Goal: Task Accomplishment & Management: Complete application form

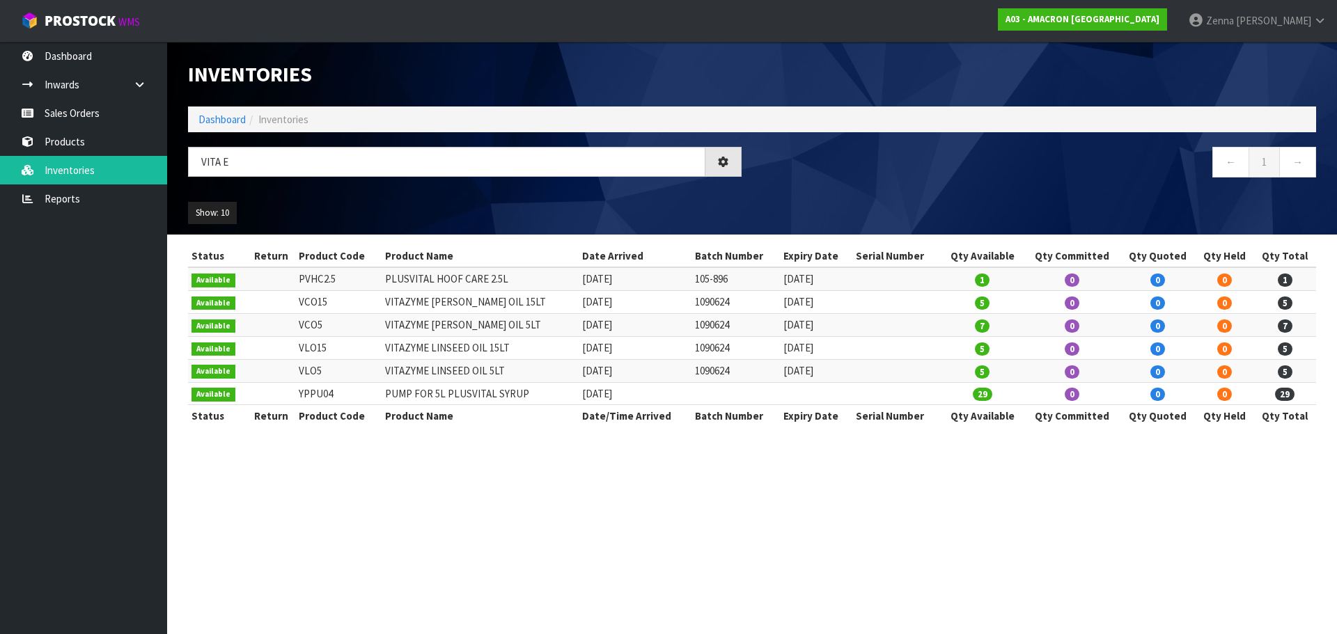
type input "VITA E"
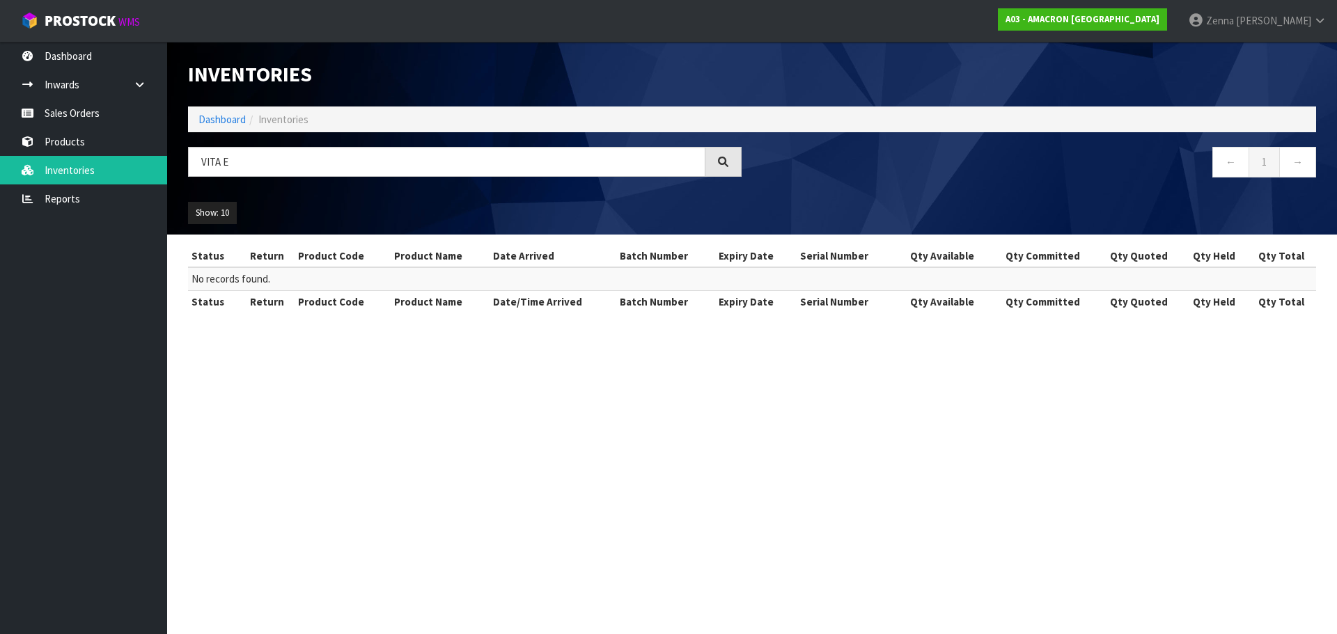
drag, startPoint x: 259, startPoint y: 165, endPoint x: 171, endPoint y: 173, distance: 88.8
click at [171, 173] on header "Inventories Dashboard Inventories VITA E ← 1 → Show: 10 5 10 25 50 All Show Sto…" at bounding box center [752, 138] width 1170 height 193
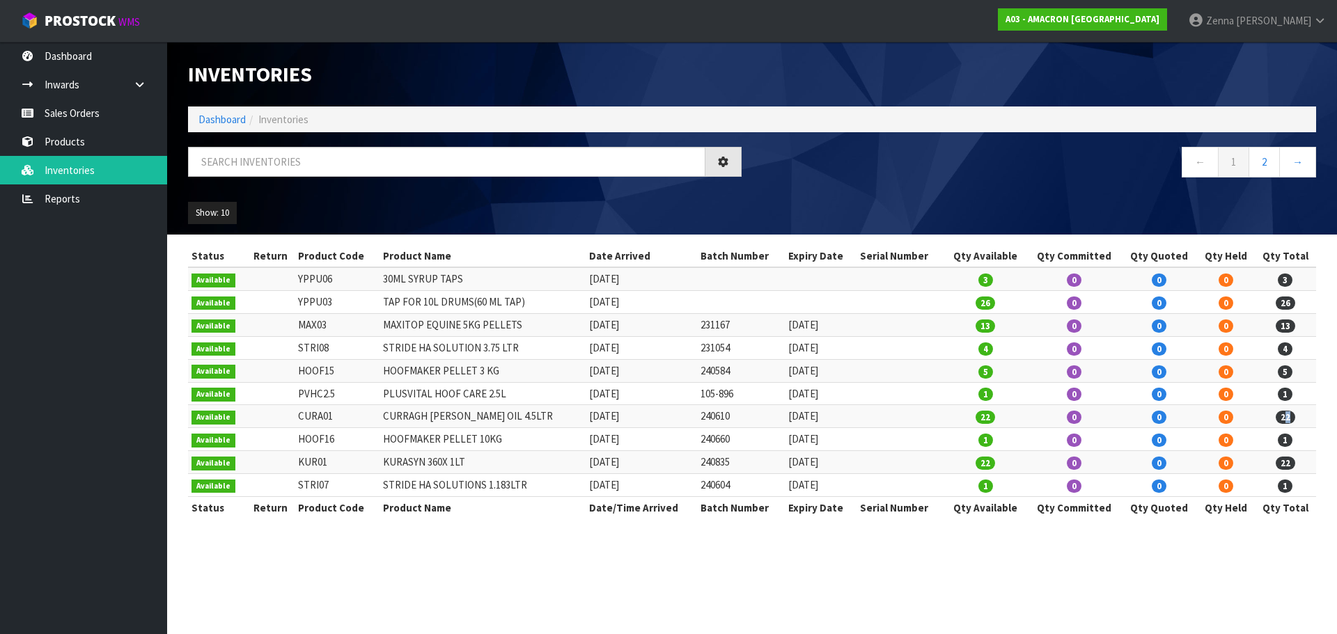
drag, startPoint x: 1293, startPoint y: 418, endPoint x: 1284, endPoint y: 418, distance: 9.1
click at [1284, 418] on span "22" at bounding box center [1285, 417] width 19 height 13
drag, startPoint x: 1278, startPoint y: 418, endPoint x: 1285, endPoint y: 418, distance: 7.7
click at [1285, 418] on span "22" at bounding box center [1285, 417] width 19 height 13
click at [90, 49] on link "Dashboard" at bounding box center [83, 56] width 167 height 29
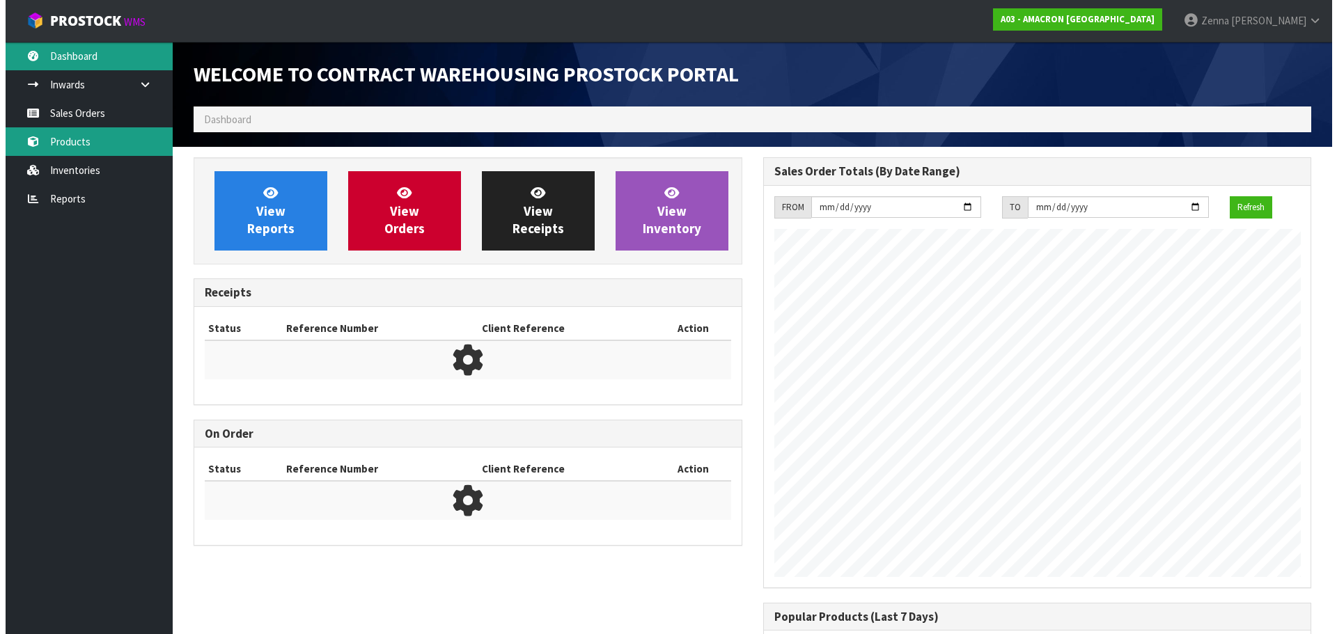
scroll to position [637, 569]
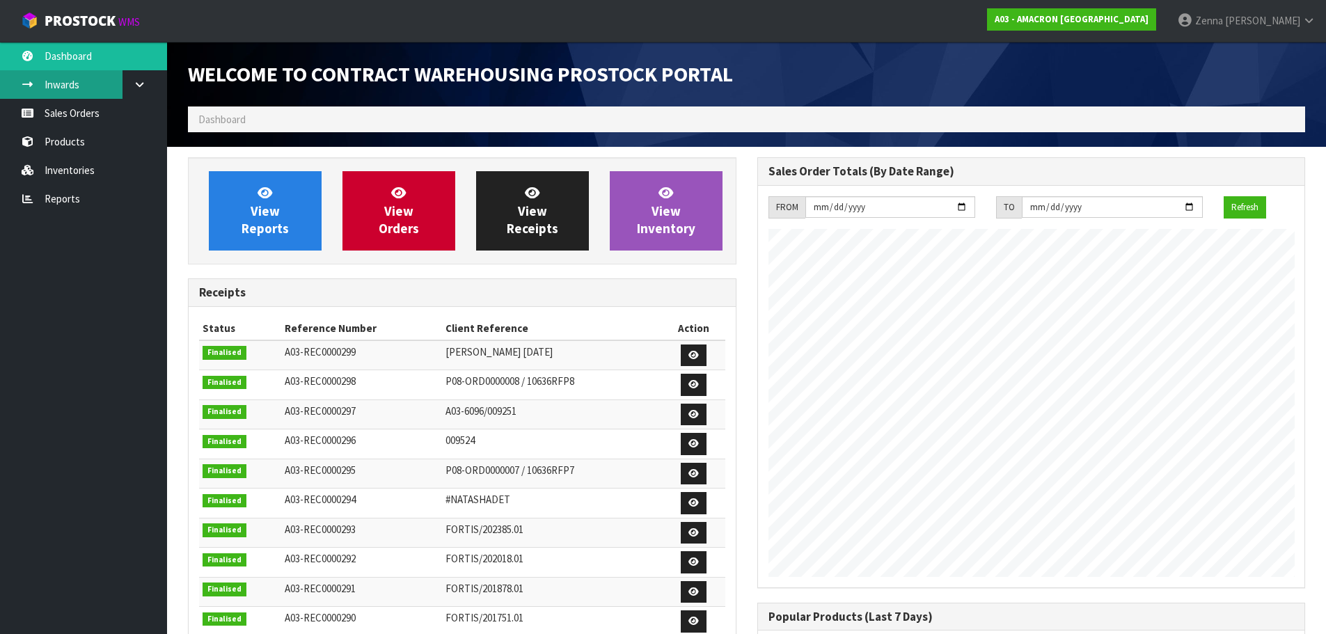
click at [94, 87] on link "Inwards" at bounding box center [83, 84] width 167 height 29
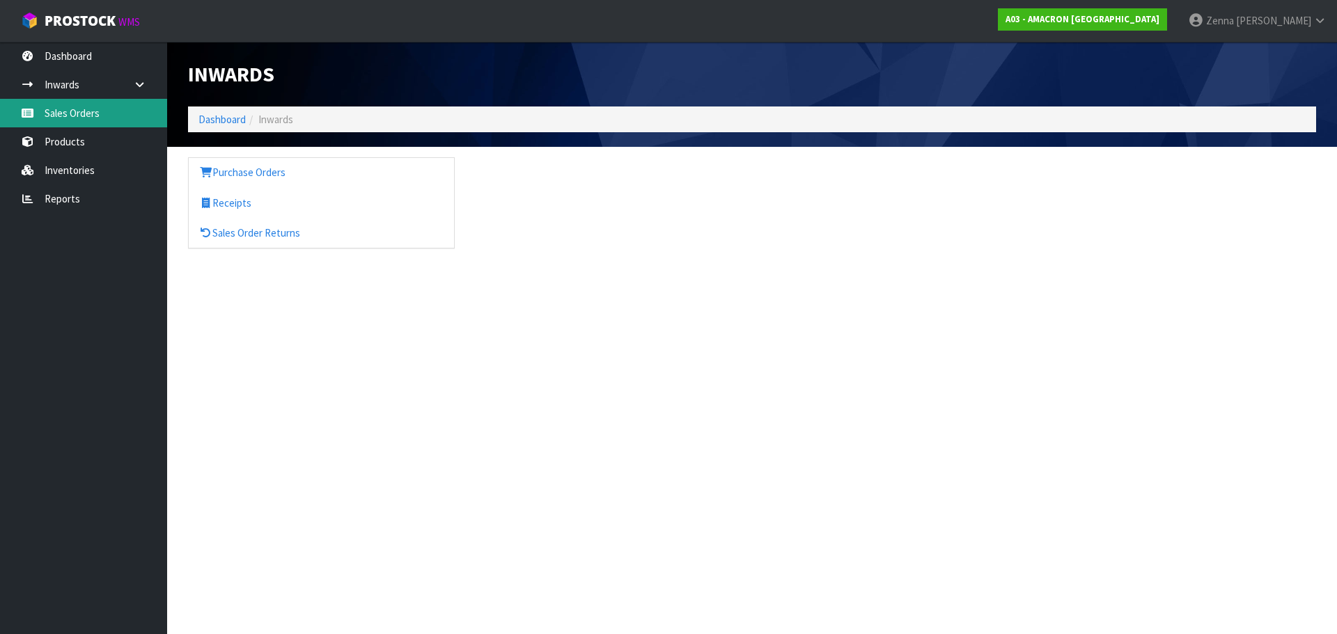
click at [71, 106] on link "Sales Orders" at bounding box center [83, 113] width 167 height 29
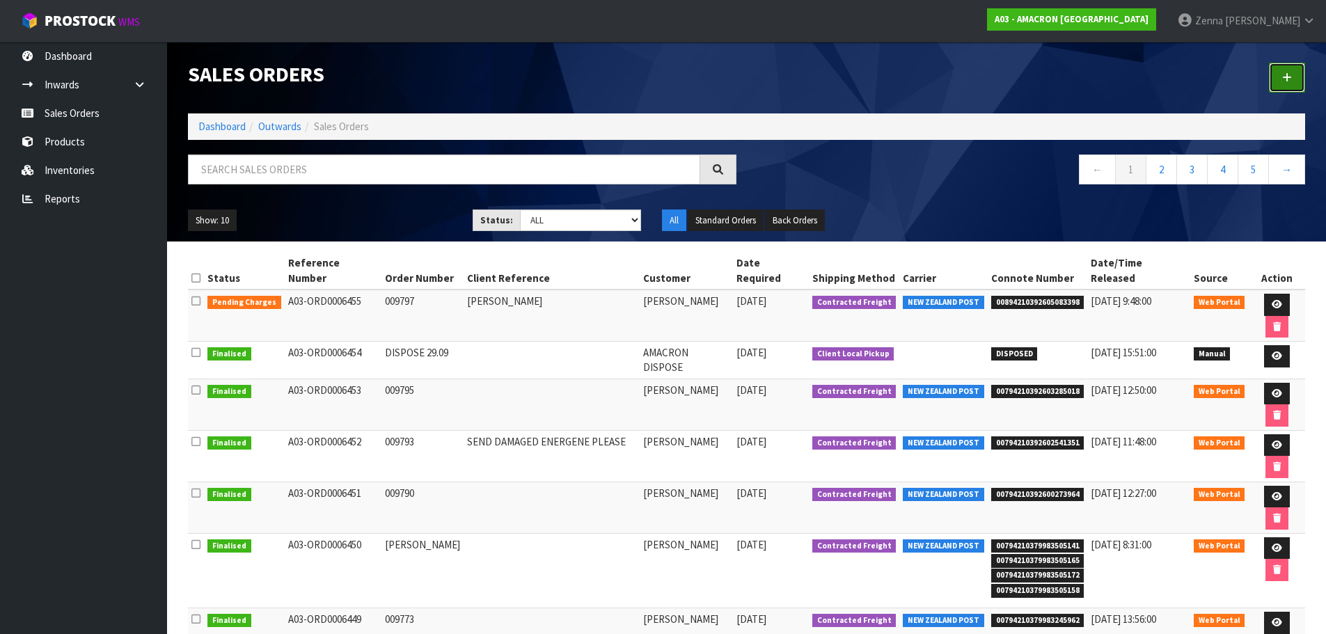
click at [1303, 75] on link at bounding box center [1287, 78] width 36 height 30
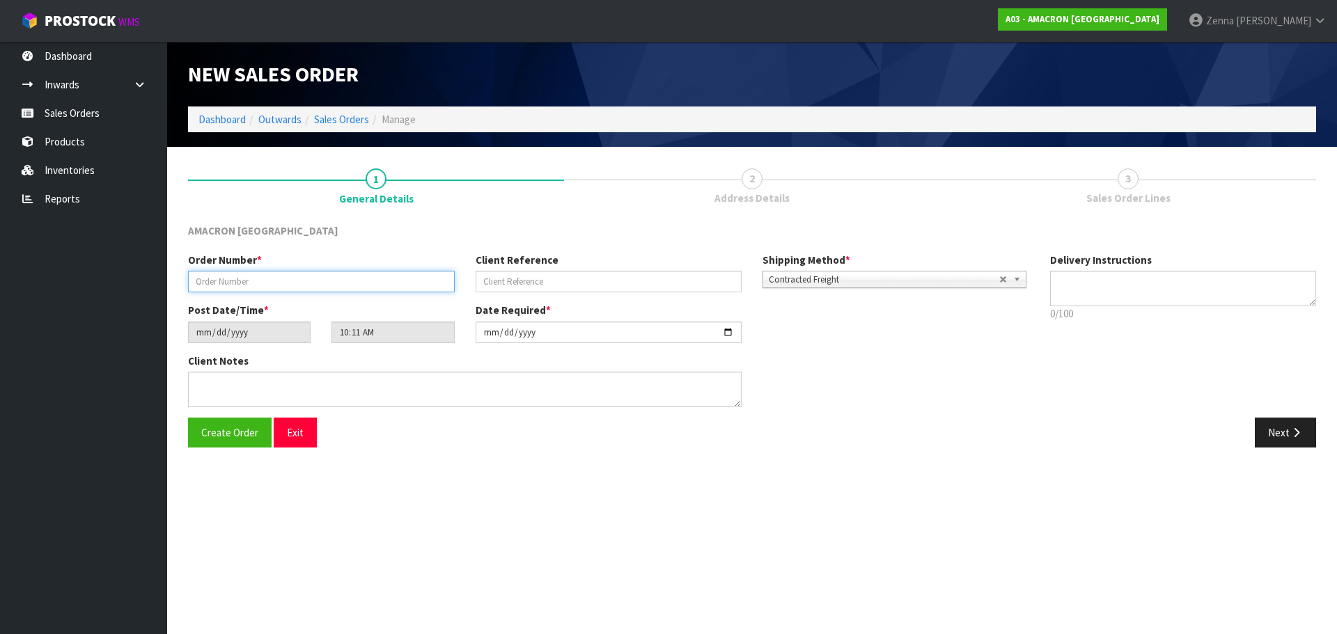
click at [268, 286] on input "text" at bounding box center [321, 282] width 267 height 22
type input "009798"
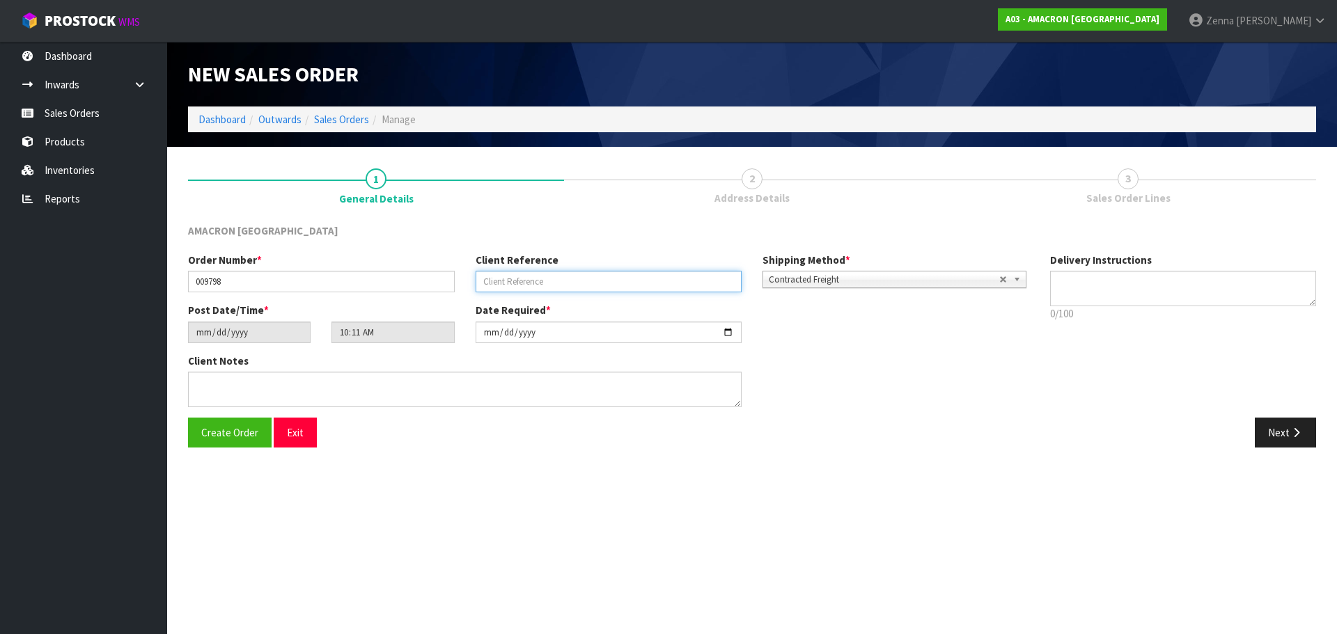
click at [524, 290] on input "text" at bounding box center [609, 282] width 267 height 22
type input "[PERSON_NAME]"
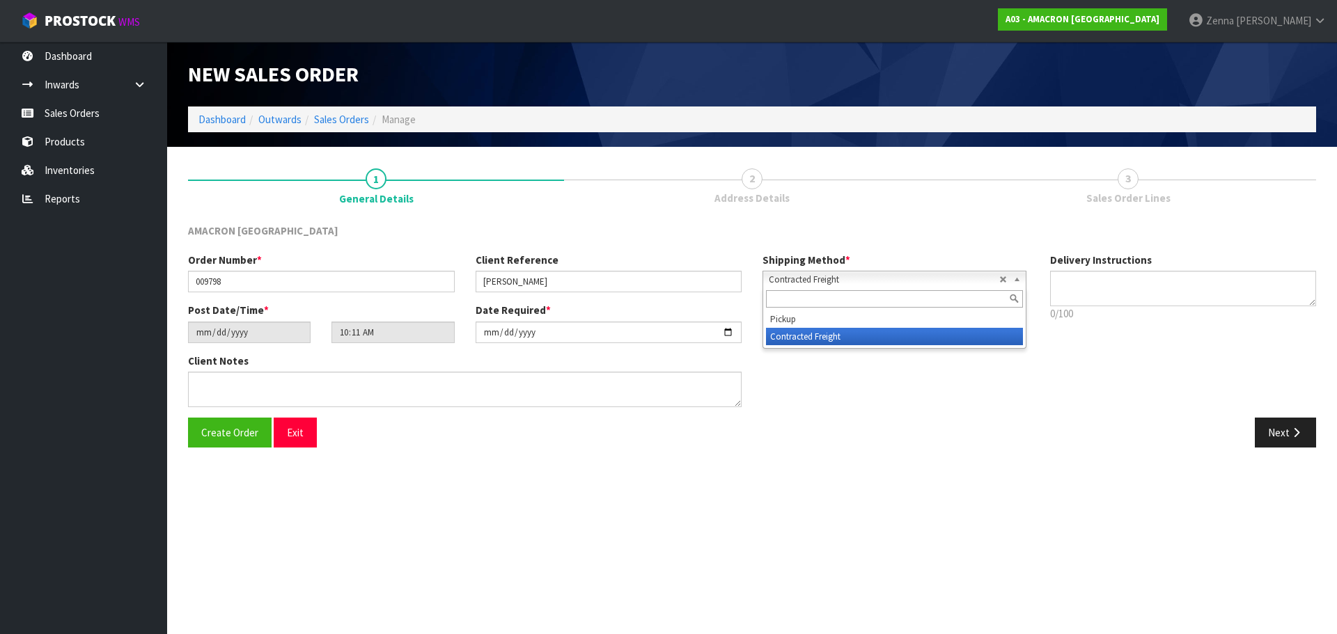
click at [872, 281] on span "Contracted Freight" at bounding box center [884, 280] width 230 height 17
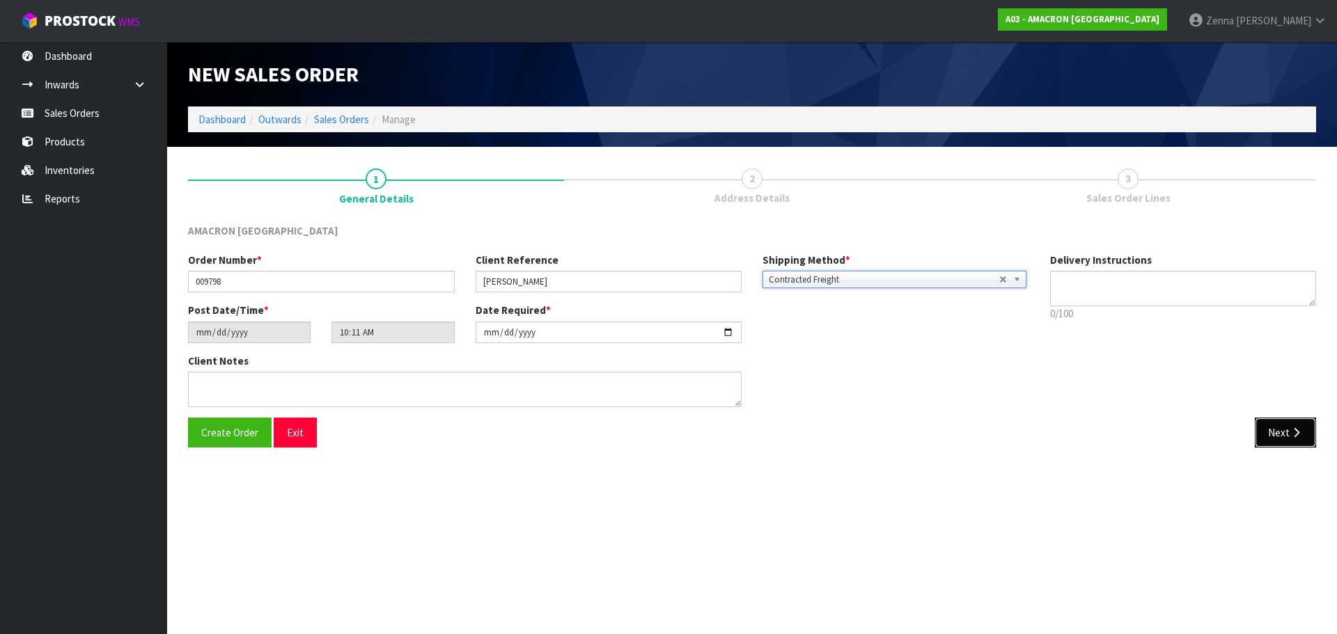
click at [1291, 429] on icon "button" at bounding box center [1296, 433] width 13 height 10
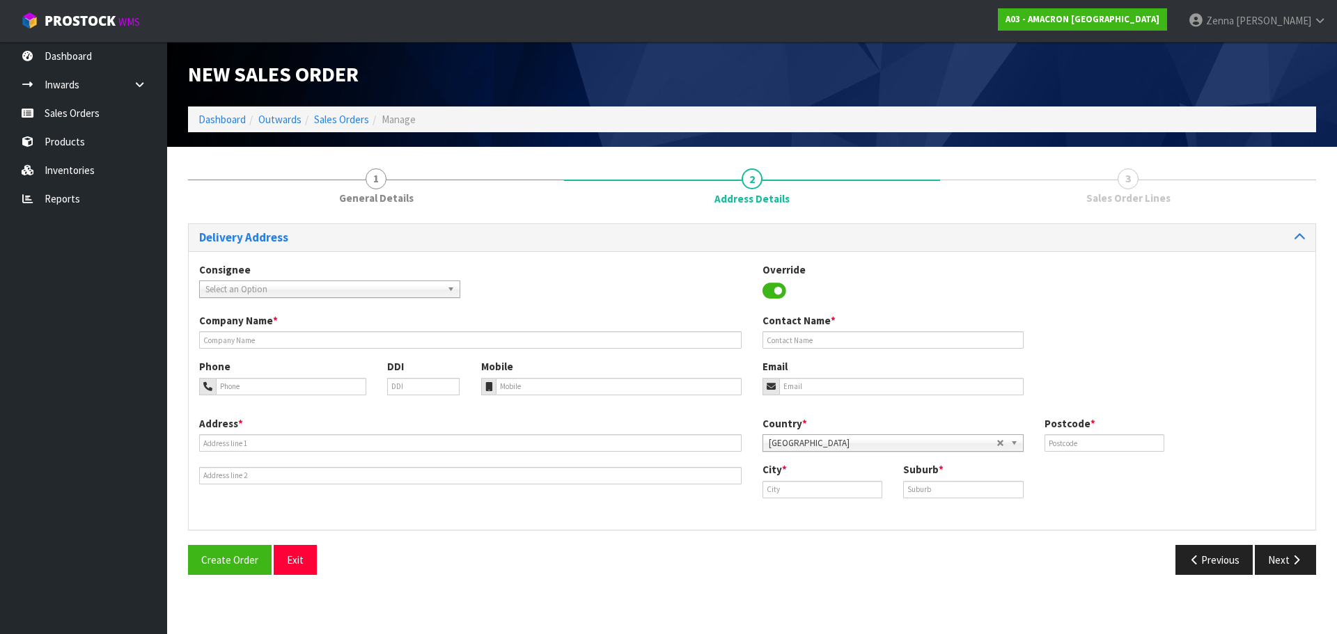
click at [314, 285] on span "Select an Option" at bounding box center [323, 289] width 236 height 17
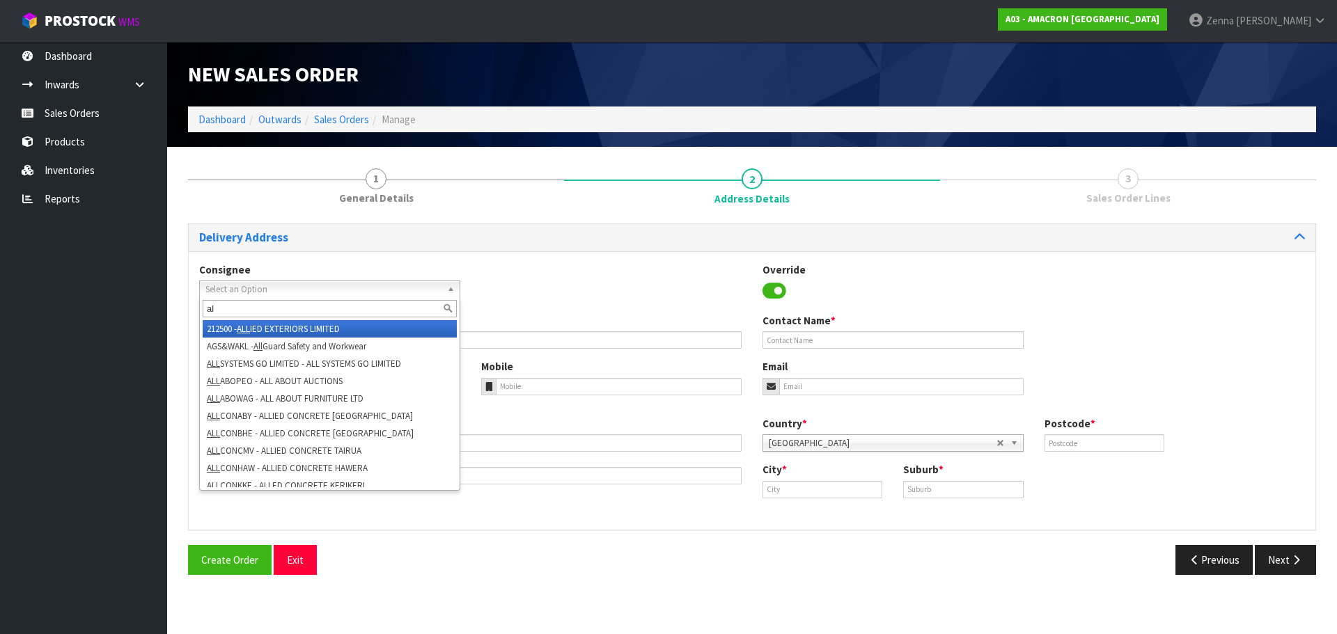
type input "a"
type input "m"
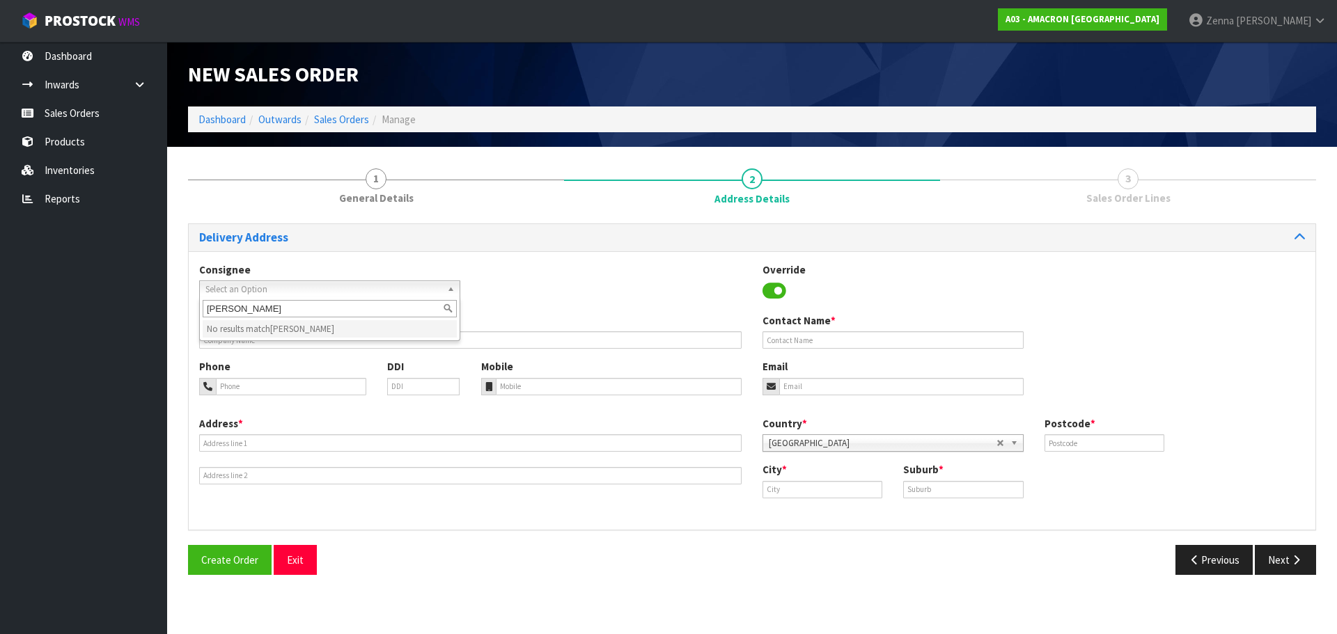
type input "[PERSON_NAME]"
click at [460, 299] on div "[PERSON_NAME] No results match [PERSON_NAME]" at bounding box center [329, 319] width 261 height 44
click at [505, 295] on div "Consignee 000001.BAY MECHANICS - BAY MECHANICS 000001A - BRAKE & TRANSMISSION N…" at bounding box center [752, 287] width 1127 height 51
click at [774, 297] on icon at bounding box center [774, 291] width 24 height 21
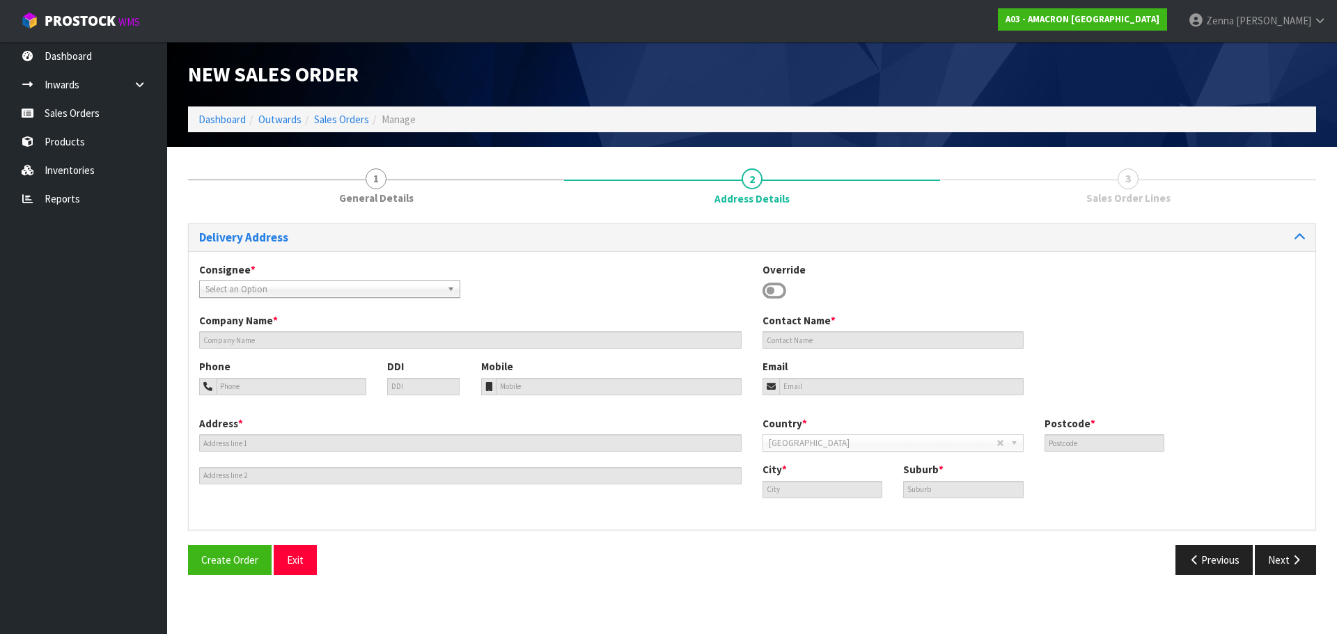
click at [774, 297] on icon at bounding box center [774, 291] width 24 height 21
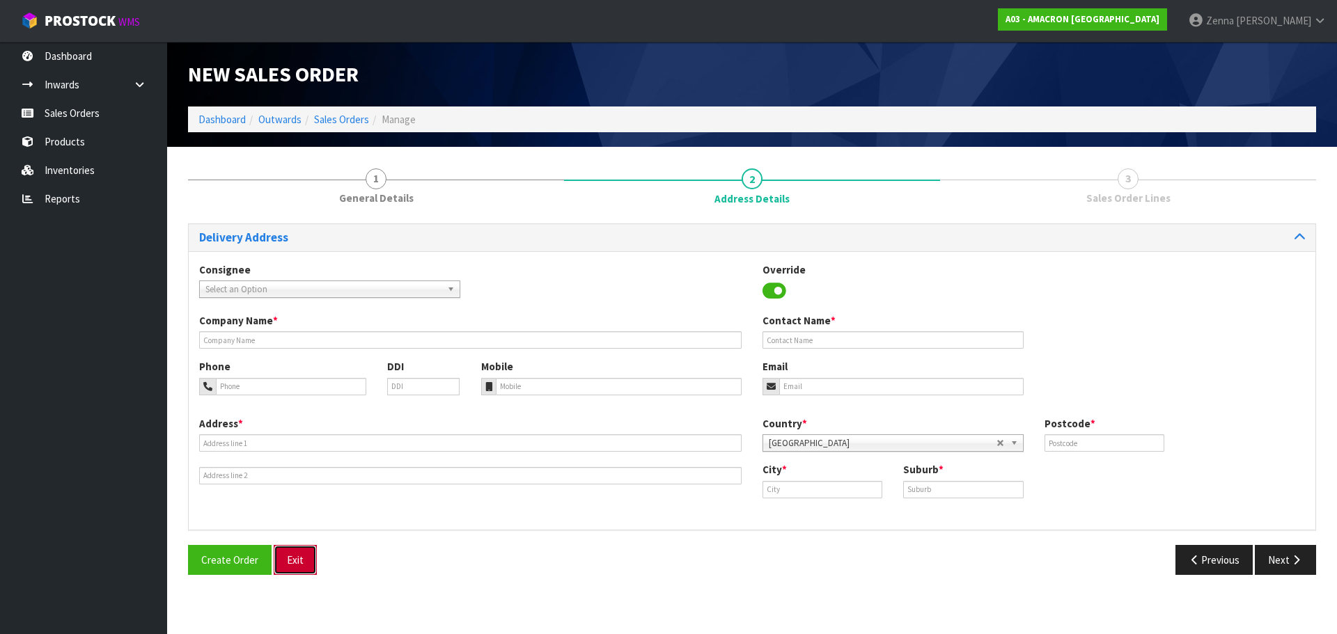
click at [288, 551] on button "Exit" at bounding box center [295, 560] width 43 height 30
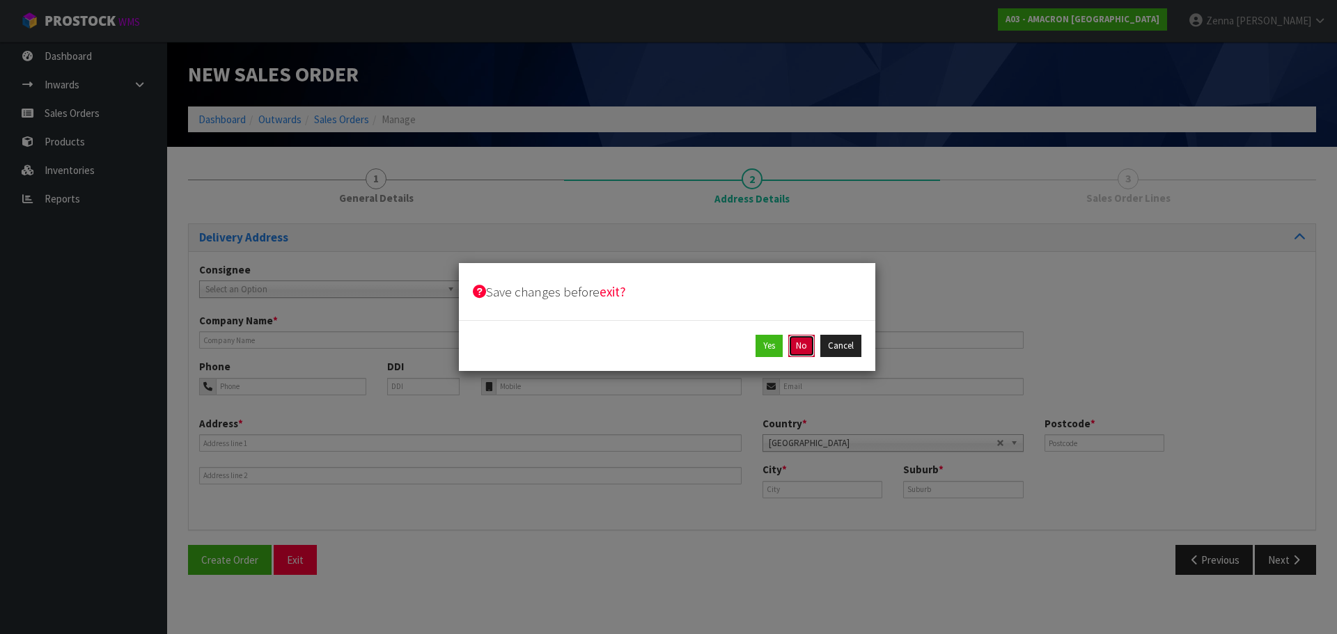
click at [794, 354] on button "No" at bounding box center [801, 346] width 26 height 22
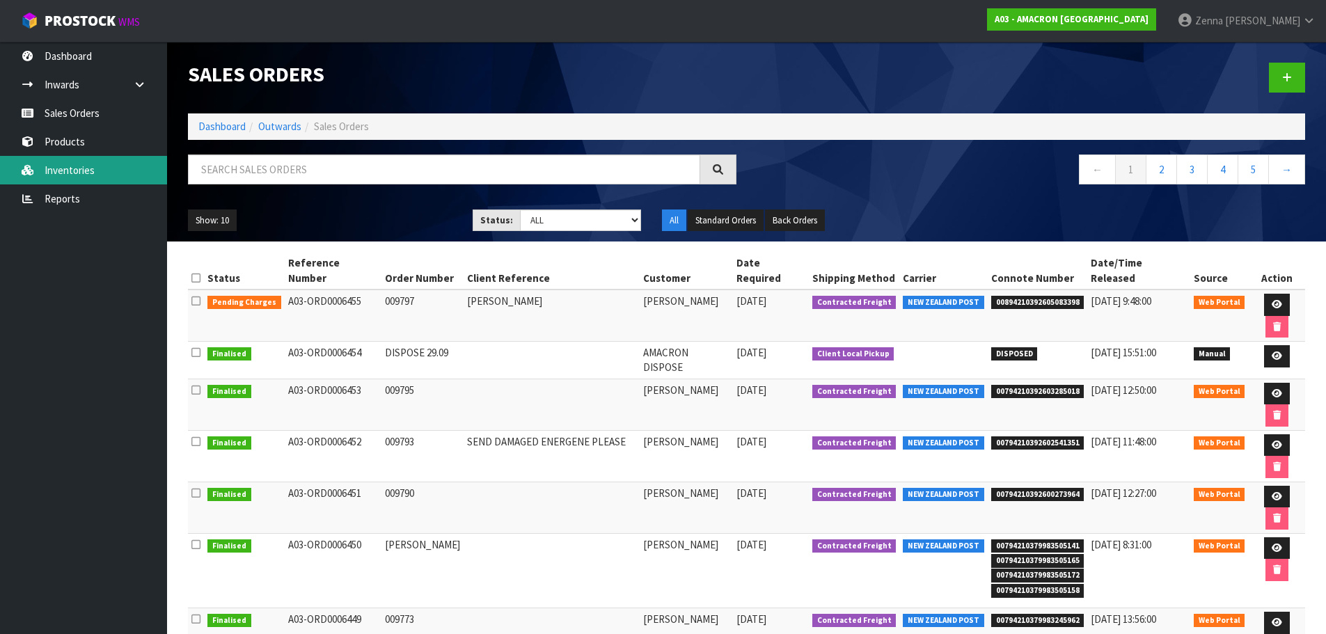
click at [71, 170] on link "Inventories" at bounding box center [83, 170] width 167 height 29
